Goal: Entertainment & Leisure: Consume media (video, audio)

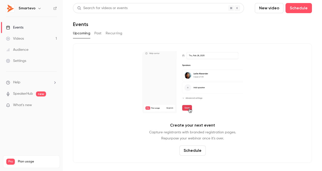
click at [27, 49] on div "Audience" at bounding box center [17, 49] width 22 height 5
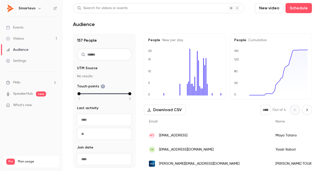
click at [26, 25] on link "Events" at bounding box center [31, 27] width 63 height 11
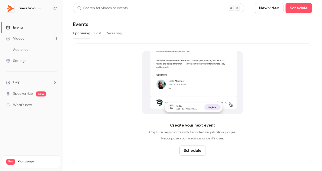
click at [34, 39] on link "Videos 1" at bounding box center [31, 38] width 63 height 11
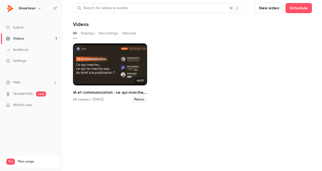
click at [43, 50] on link "Audience" at bounding box center [31, 49] width 63 height 11
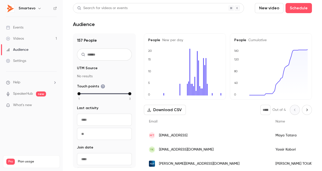
click at [38, 42] on link "Videos 1" at bounding box center [31, 38] width 63 height 11
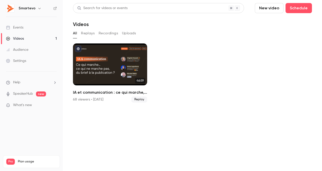
click at [29, 32] on link "Events" at bounding box center [31, 27] width 63 height 11
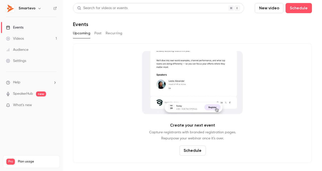
click at [34, 40] on link "Videos 1" at bounding box center [31, 38] width 63 height 11
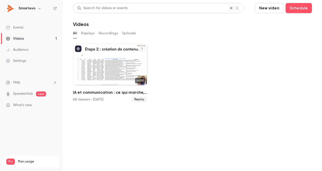
click at [113, 63] on div "IA et communication : ce qui marche, ce qui ne marche pas...du brief à la publi…" at bounding box center [110, 64] width 74 height 42
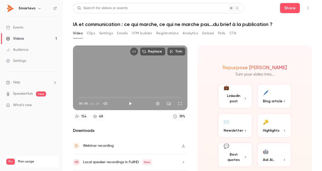
click at [93, 33] on button "Clips" at bounding box center [91, 33] width 8 height 8
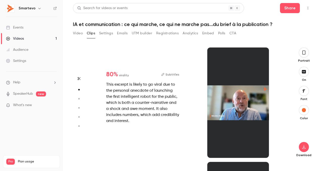
scroll to position [114, 0]
click at [306, 54] on icon "button" at bounding box center [304, 53] width 4 height 6
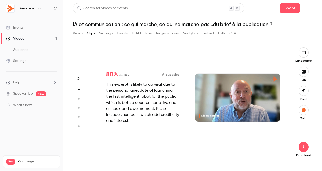
click at [305, 53] on icon "button" at bounding box center [304, 52] width 6 height 4
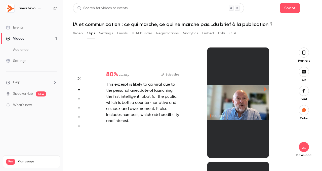
click at [305, 53] on icon "button" at bounding box center [304, 52] width 3 height 4
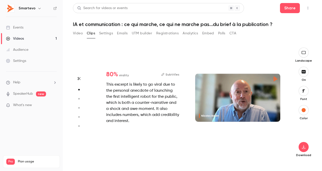
click at [305, 51] on icon "button" at bounding box center [304, 52] width 6 height 4
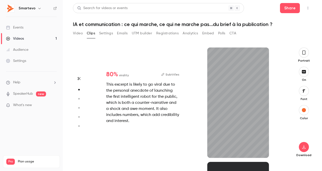
type input "***"
click at [108, 33] on button "Settings" at bounding box center [106, 33] width 14 height 8
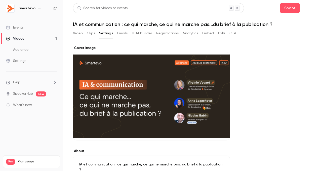
click at [77, 30] on button "Video" at bounding box center [78, 33] width 10 height 8
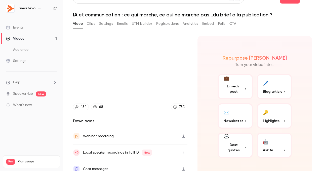
scroll to position [16, 0]
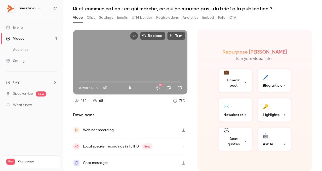
click at [184, 145] on icon "button" at bounding box center [183, 146] width 1 height 2
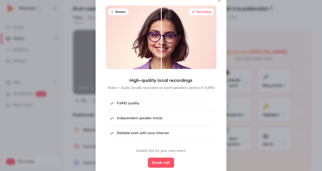
click at [220, 2] on icon "Close" at bounding box center [220, 0] width 6 height 4
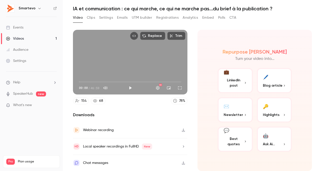
click at [162, 132] on div "Webinar recording" at bounding box center [130, 130] width 115 height 16
click at [182, 37] on button "Trim" at bounding box center [177, 36] width 18 height 8
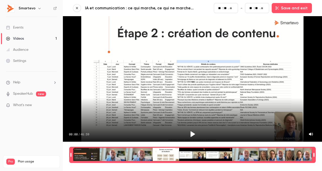
click at [263, 157] on div "Time range selector" at bounding box center [192, 154] width 239 height 14
click at [192, 133] on icon "Play" at bounding box center [193, 134] width 5 height 6
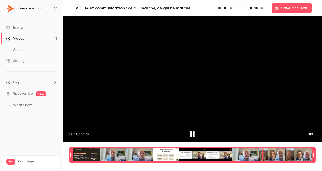
click at [192, 134] on icon "Pause" at bounding box center [193, 134] width 8 height 8
click at [247, 154] on div "Time range selector" at bounding box center [192, 154] width 239 height 14
drag, startPoint x: 264, startPoint y: 156, endPoint x: 198, endPoint y: 158, distance: 65.5
click at [198, 158] on div "Time range selector" at bounding box center [192, 154] width 239 height 14
click at [191, 135] on icon "Play" at bounding box center [193, 134] width 5 height 6
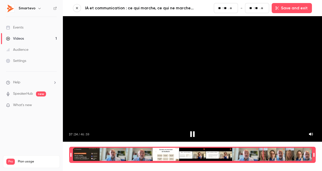
type input "****"
click at [39, 29] on link "Events" at bounding box center [31, 27] width 63 height 11
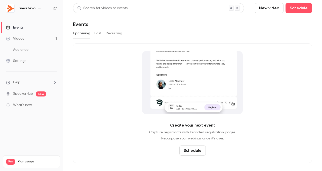
click at [39, 37] on link "Videos 1" at bounding box center [31, 38] width 63 height 11
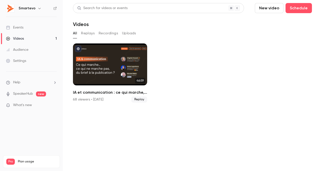
click at [105, 33] on button "Recordings" at bounding box center [108, 33] width 19 height 8
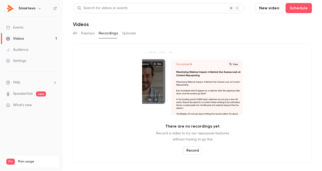
click at [85, 33] on button "Replays" at bounding box center [88, 33] width 14 height 8
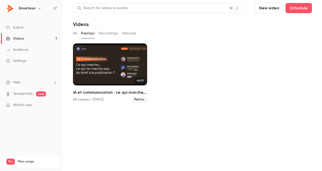
click at [113, 33] on button "Recordings" at bounding box center [108, 33] width 19 height 8
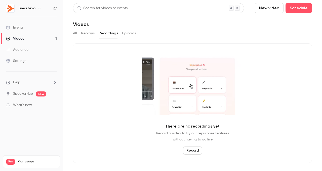
click at [98, 34] on div "All Replays Recordings Uploads" at bounding box center [192, 33] width 239 height 8
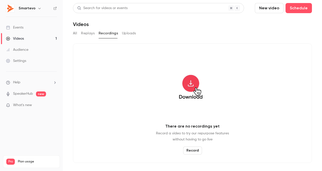
click at [88, 34] on button "Replays" at bounding box center [88, 33] width 14 height 8
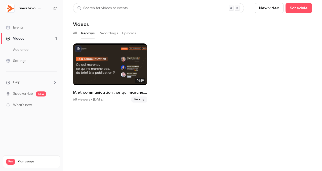
click at [76, 34] on button "All" at bounding box center [75, 33] width 4 height 8
click at [121, 33] on div "All Replays Recordings Uploads" at bounding box center [192, 33] width 239 height 8
click at [126, 33] on button "Uploads" at bounding box center [129, 33] width 14 height 8
